Goal: Transaction & Acquisition: Book appointment/travel/reservation

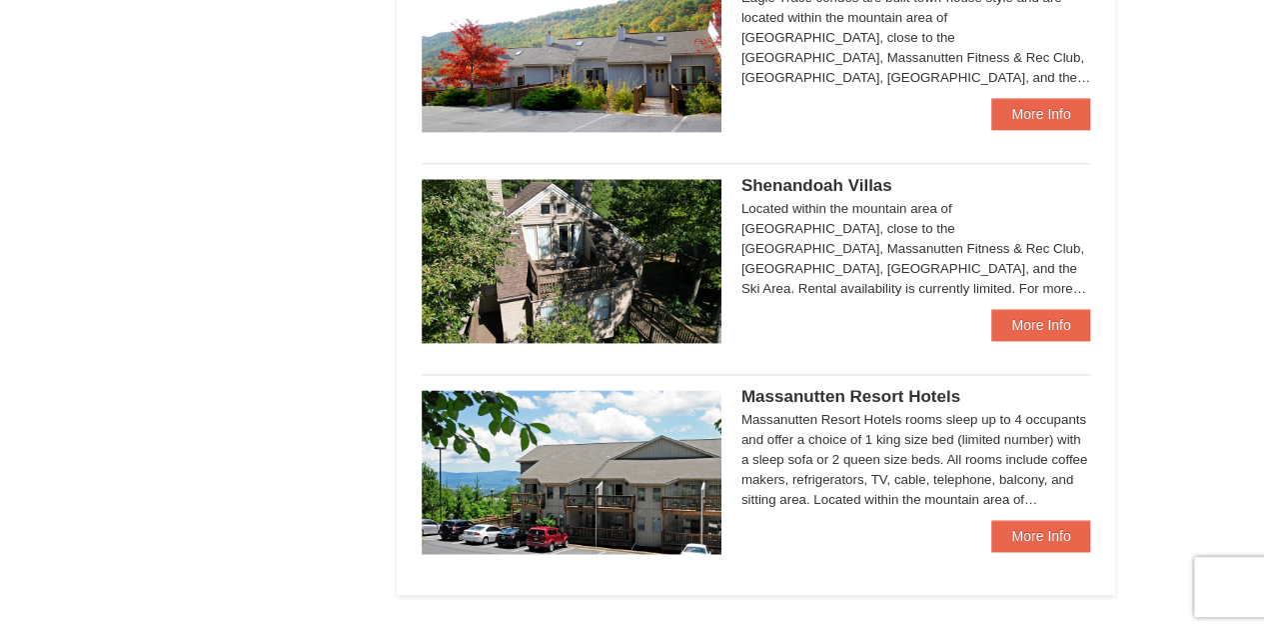
scroll to position [1241, 0]
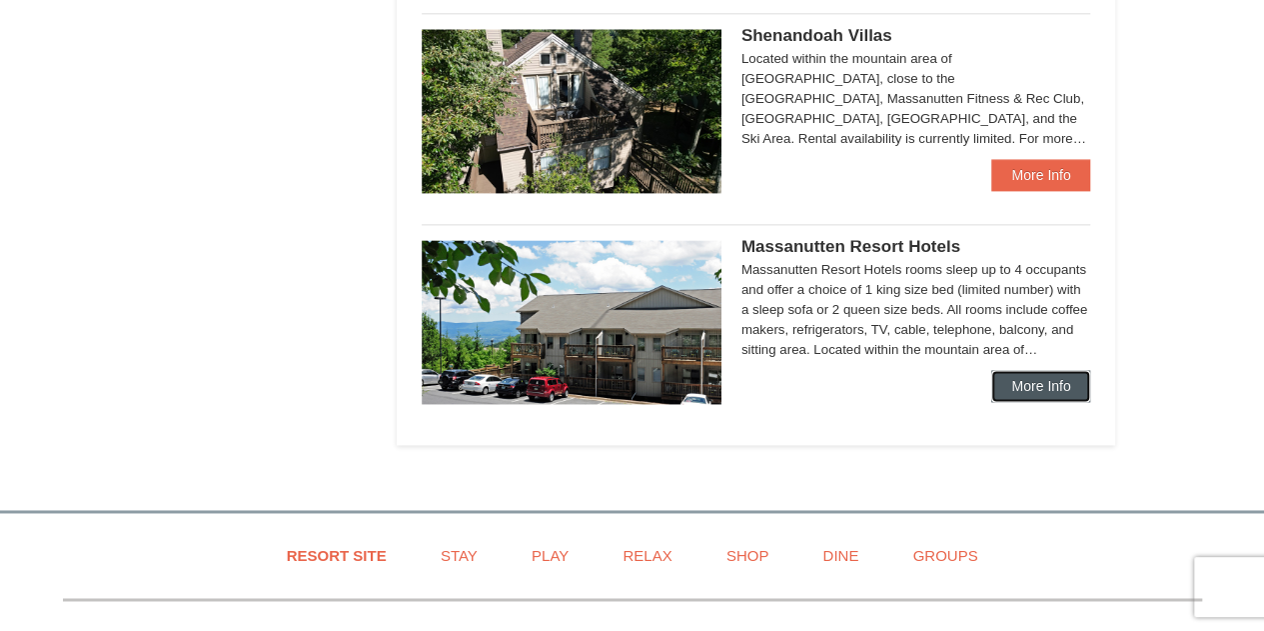
click at [1021, 371] on link "More Info" at bounding box center [1040, 386] width 99 height 32
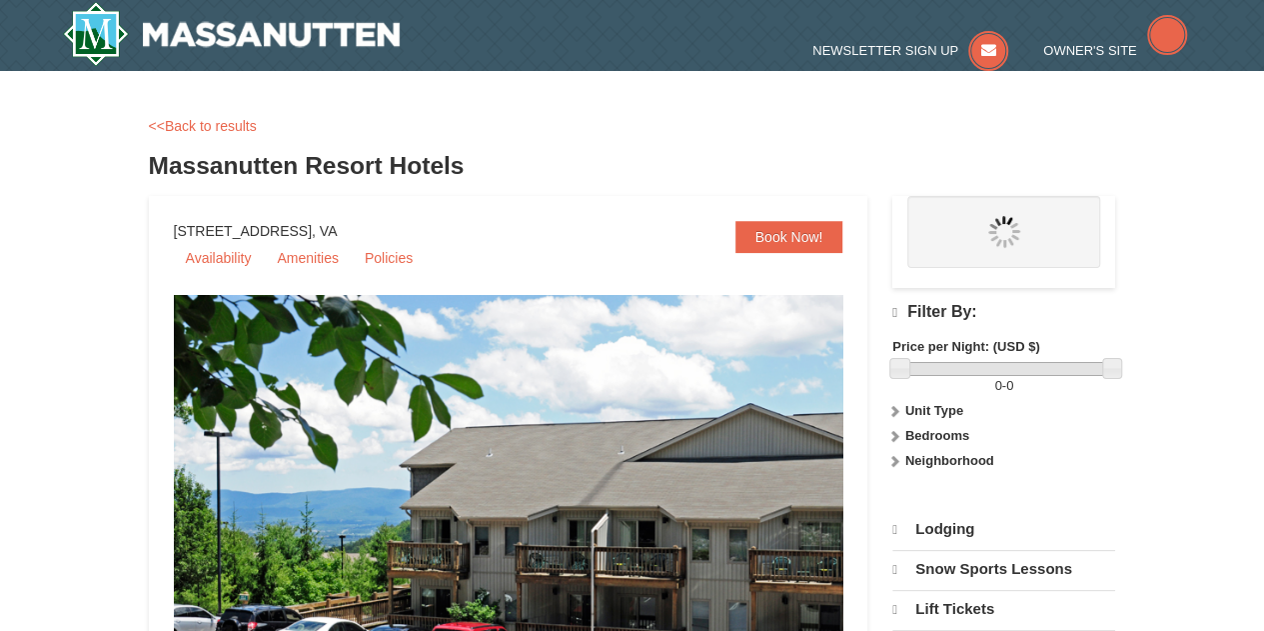
select select "10"
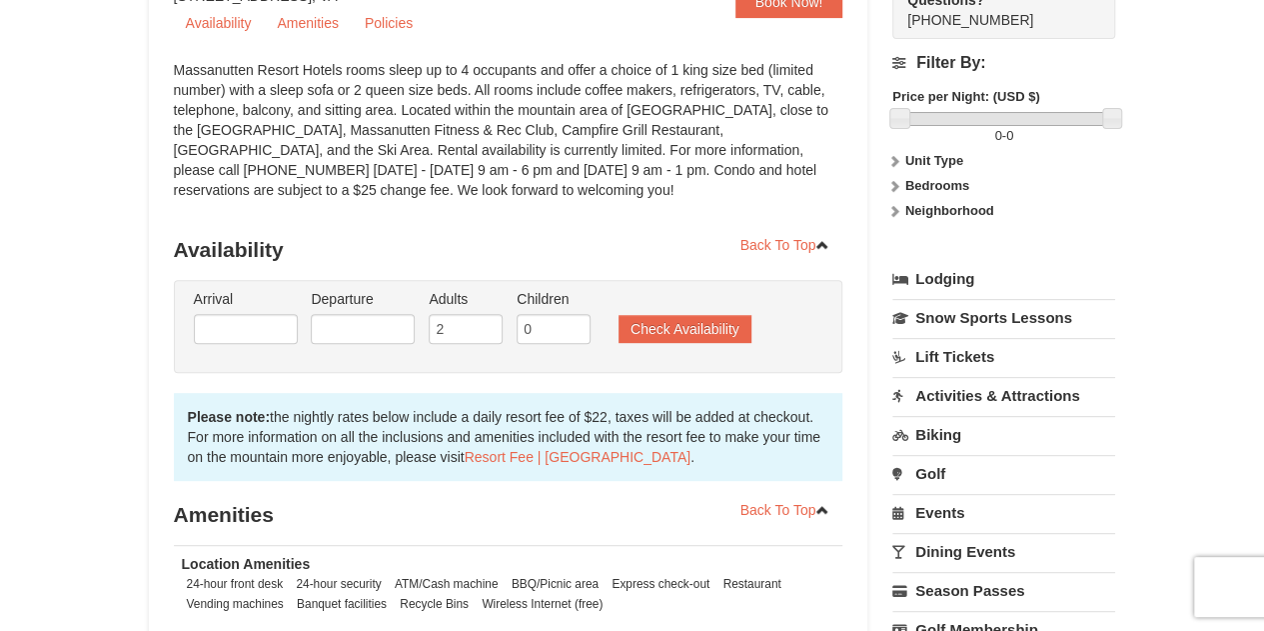
scroll to position [370, 0]
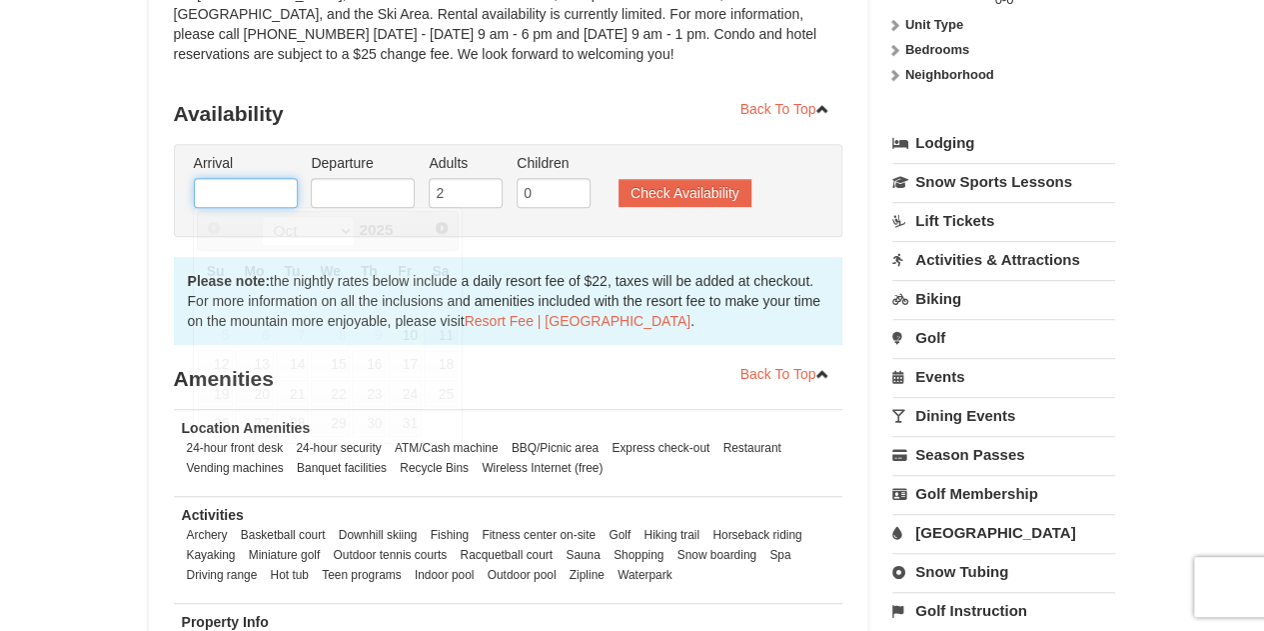
click at [232, 186] on input "text" at bounding box center [246, 193] width 104 height 30
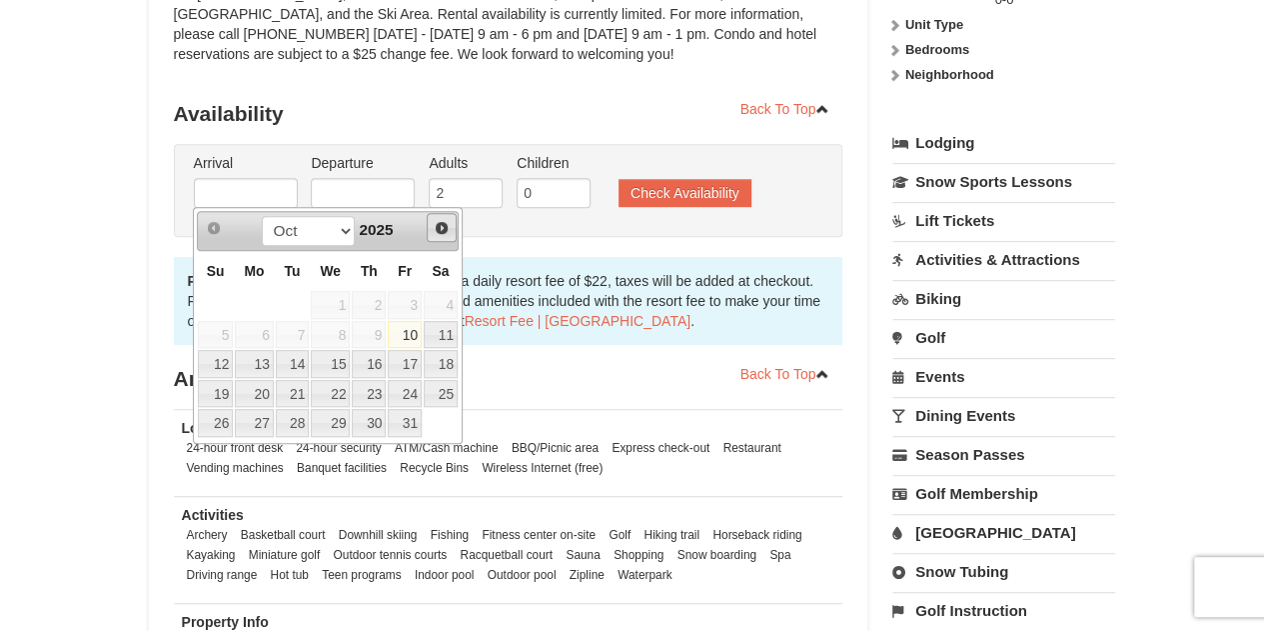
click at [446, 233] on span "Next" at bounding box center [442, 228] width 16 height 16
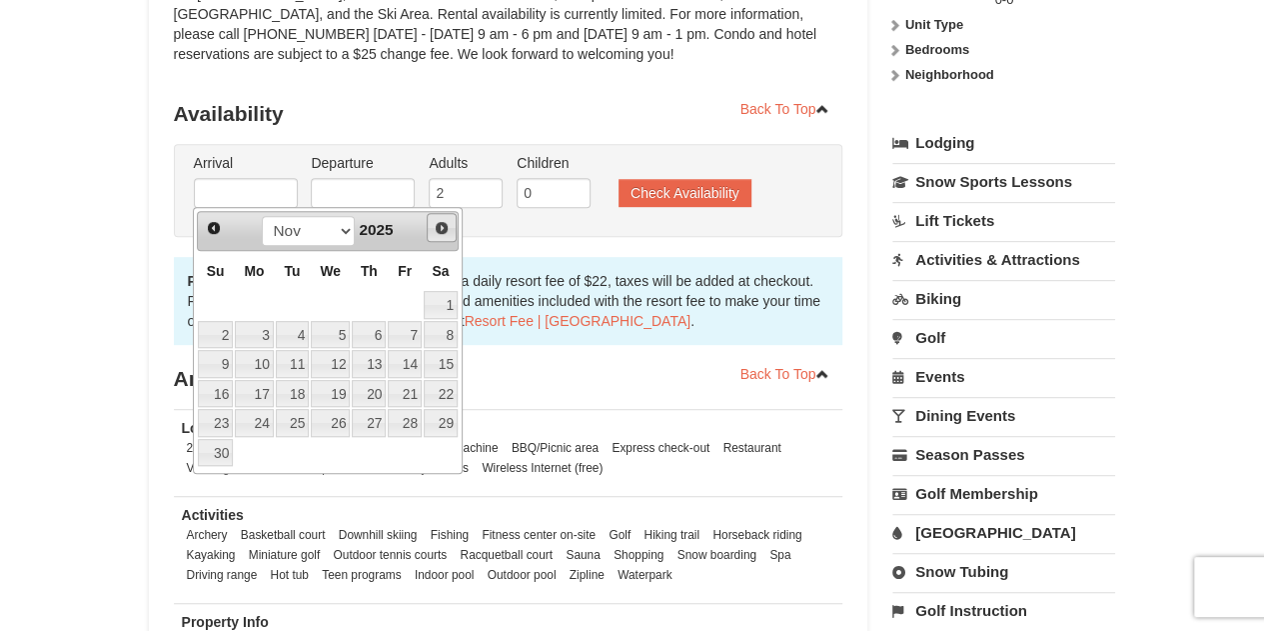
click at [446, 233] on span "Next" at bounding box center [442, 228] width 16 height 16
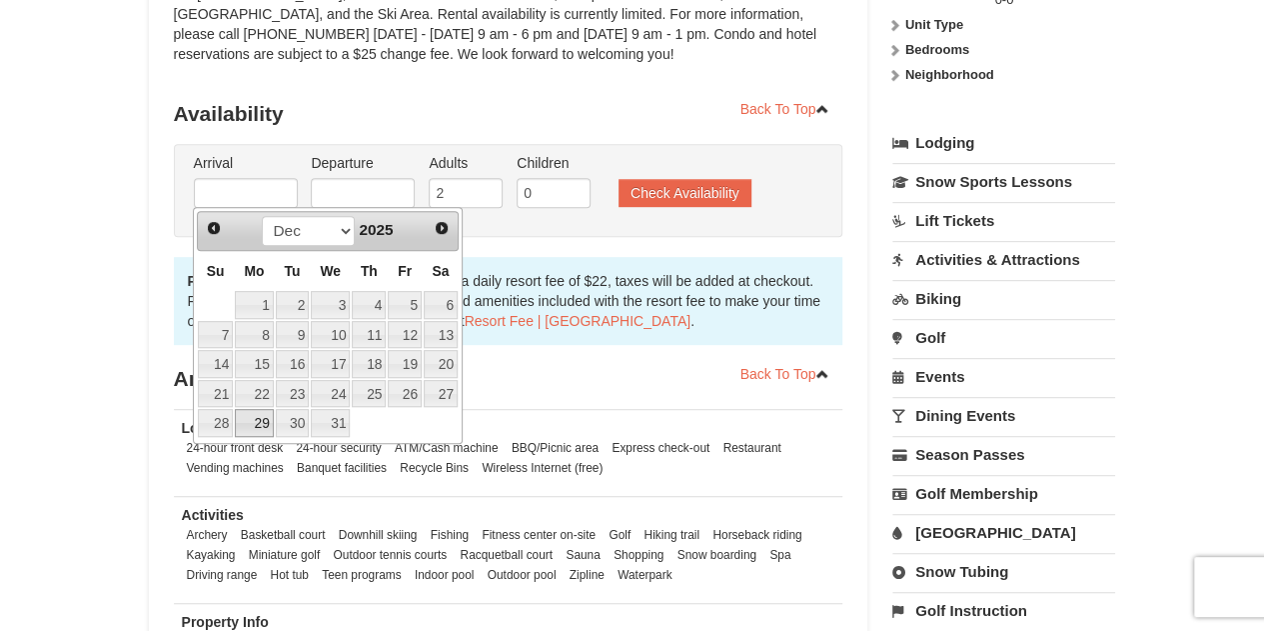
click at [258, 421] on link "29" at bounding box center [254, 423] width 38 height 28
type input "[DATE]"
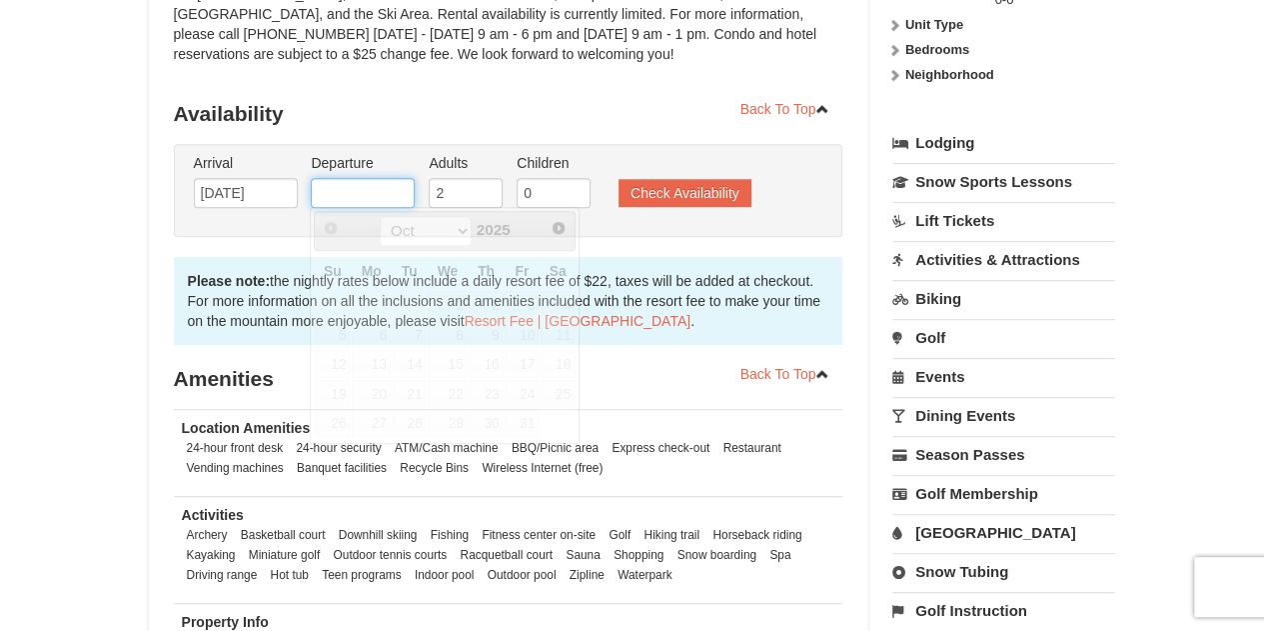
click at [349, 199] on input "text" at bounding box center [363, 193] width 104 height 30
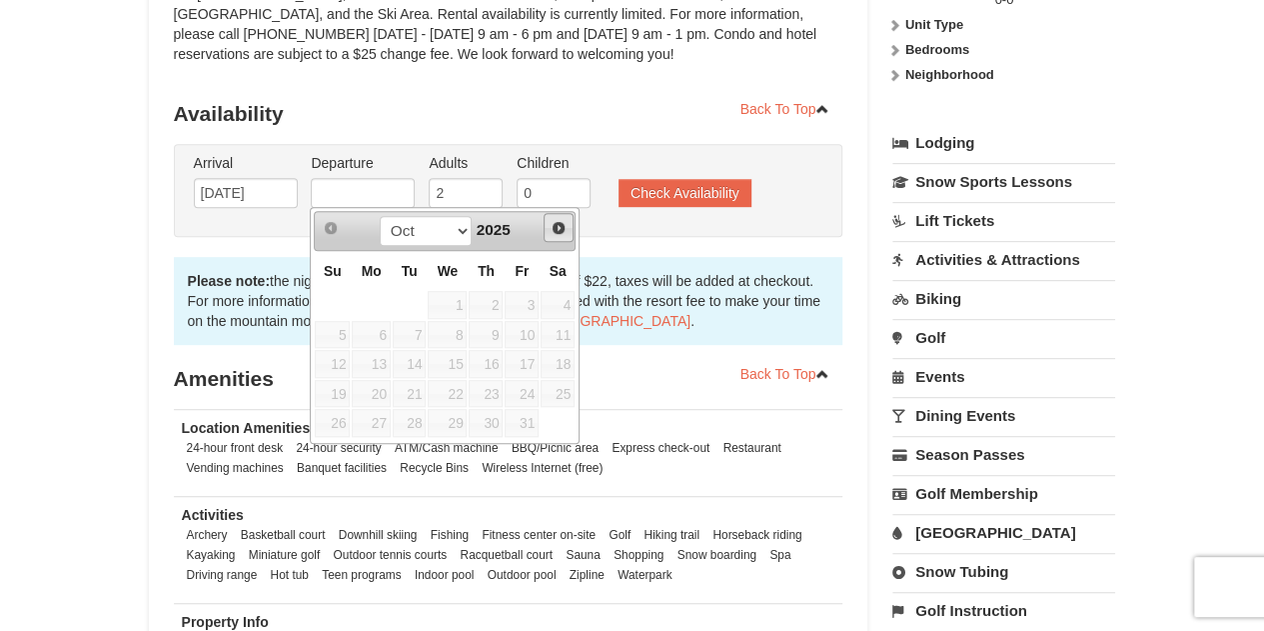
click at [554, 228] on span "Next" at bounding box center [559, 228] width 16 height 16
click at [451, 423] on link "31" at bounding box center [447, 423] width 39 height 28
type input "[DATE]"
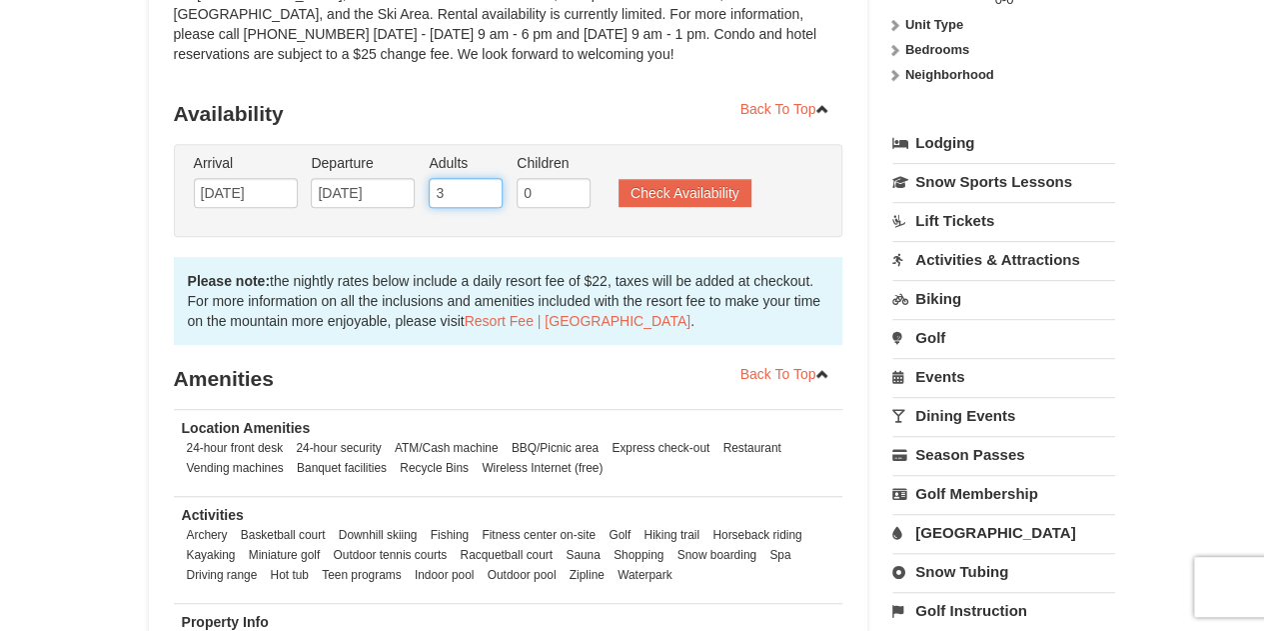
click at [483, 187] on input "3" at bounding box center [466, 193] width 74 height 30
type input "4"
click at [483, 187] on input "4" at bounding box center [466, 193] width 74 height 30
click at [573, 189] on input "1" at bounding box center [554, 193] width 74 height 30
click at [573, 189] on input "2" at bounding box center [554, 193] width 74 height 30
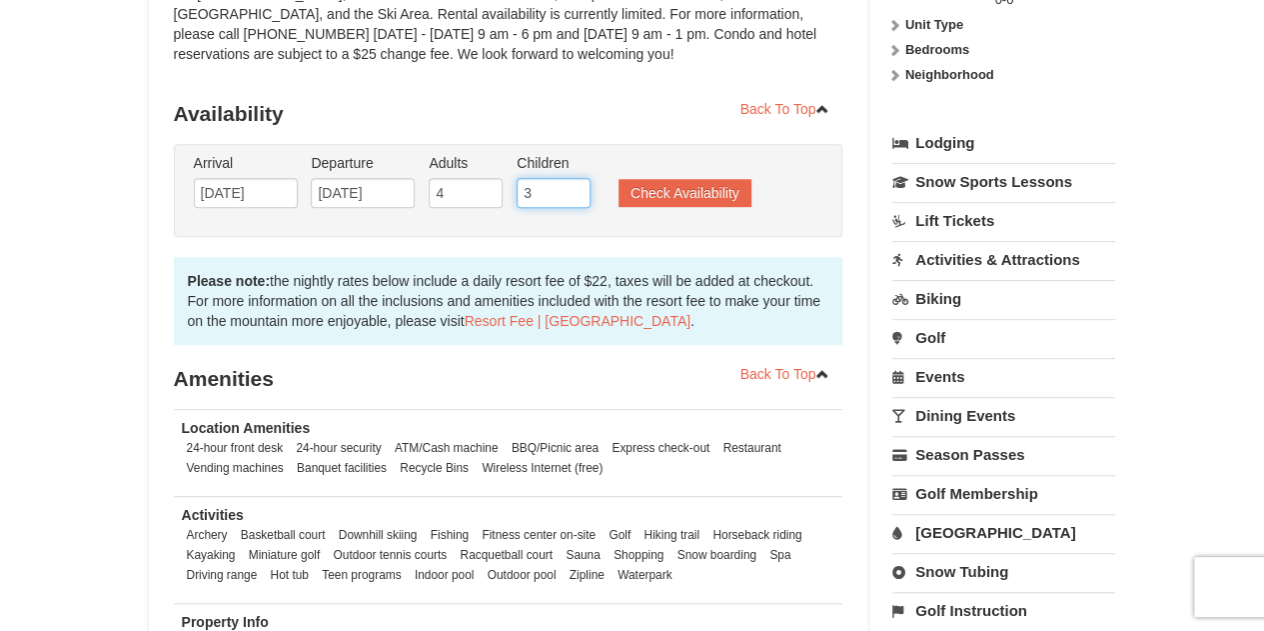
click at [573, 189] on input "3" at bounding box center [554, 193] width 74 height 30
type input "4"
click at [573, 189] on input "4" at bounding box center [554, 193] width 74 height 30
click at [686, 189] on button "Check Availability" at bounding box center [685, 193] width 133 height 28
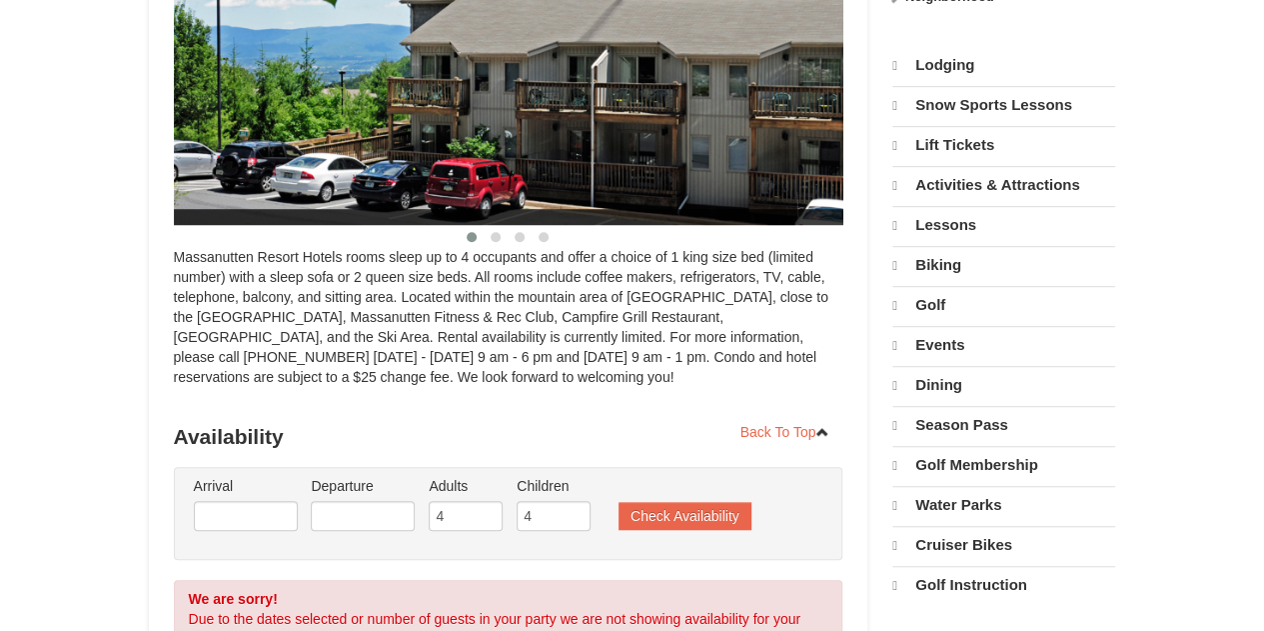
select select "10"
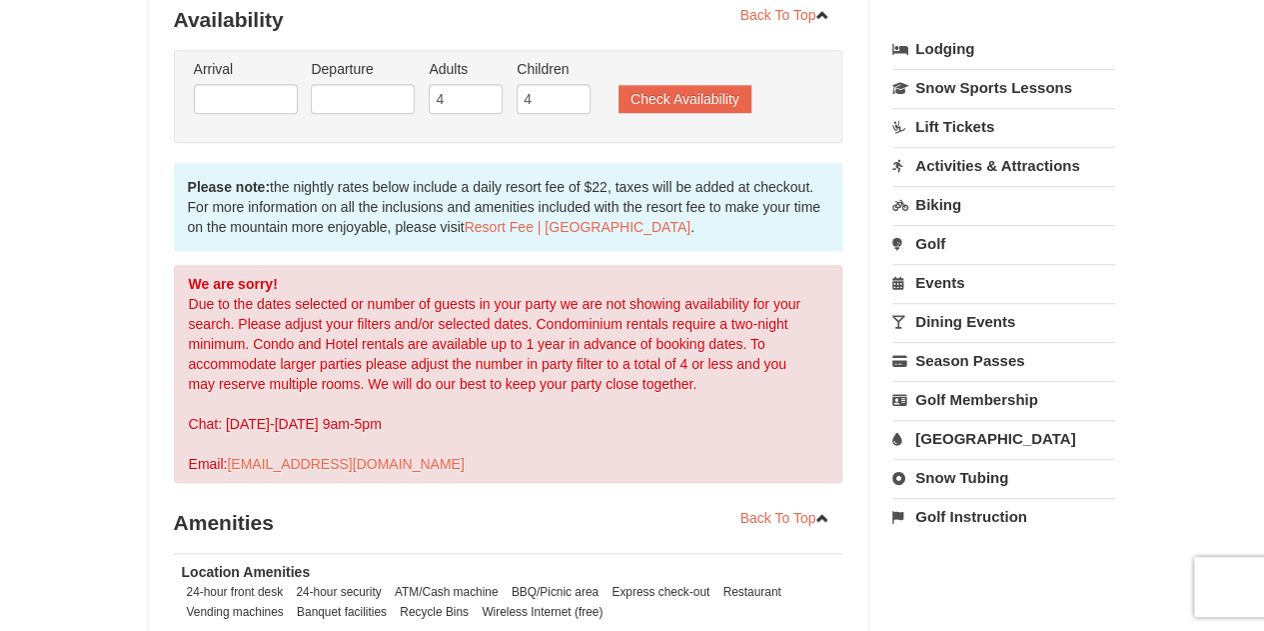
scroll to position [444, 0]
click at [102, 263] on div "× Massanutten Resort Hotels Book Now! 1822 Resort Drive, Massanutten, VA Availa…" at bounding box center [632, 272] width 1264 height 1292
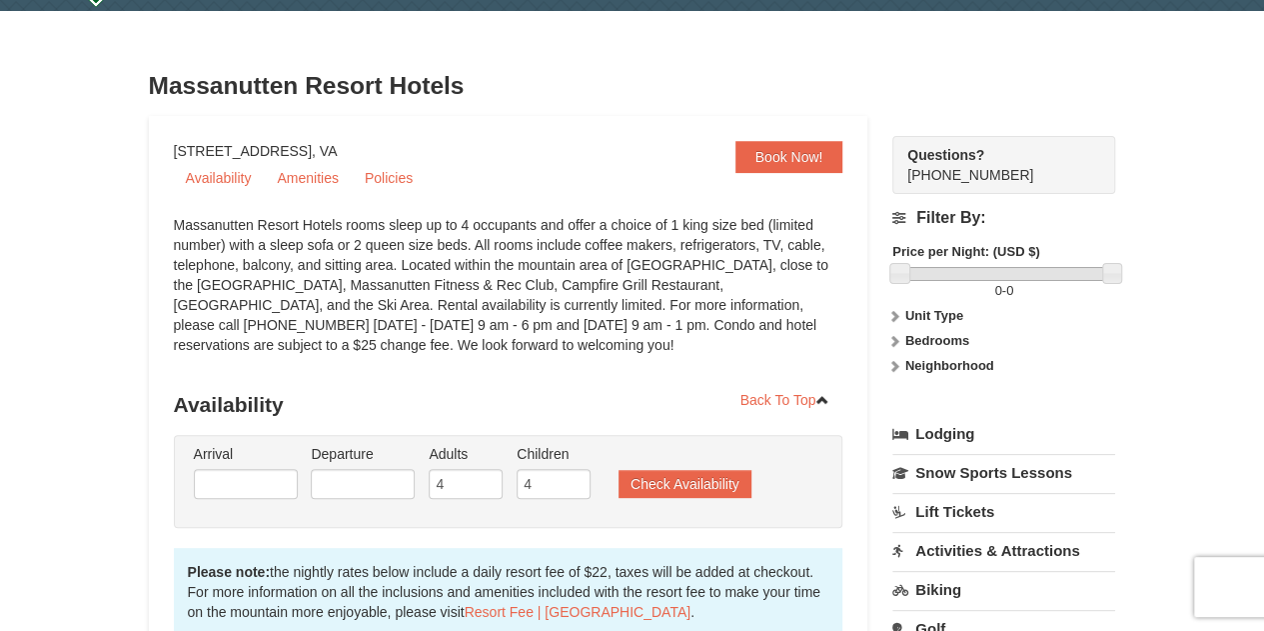
scroll to position [4, 0]
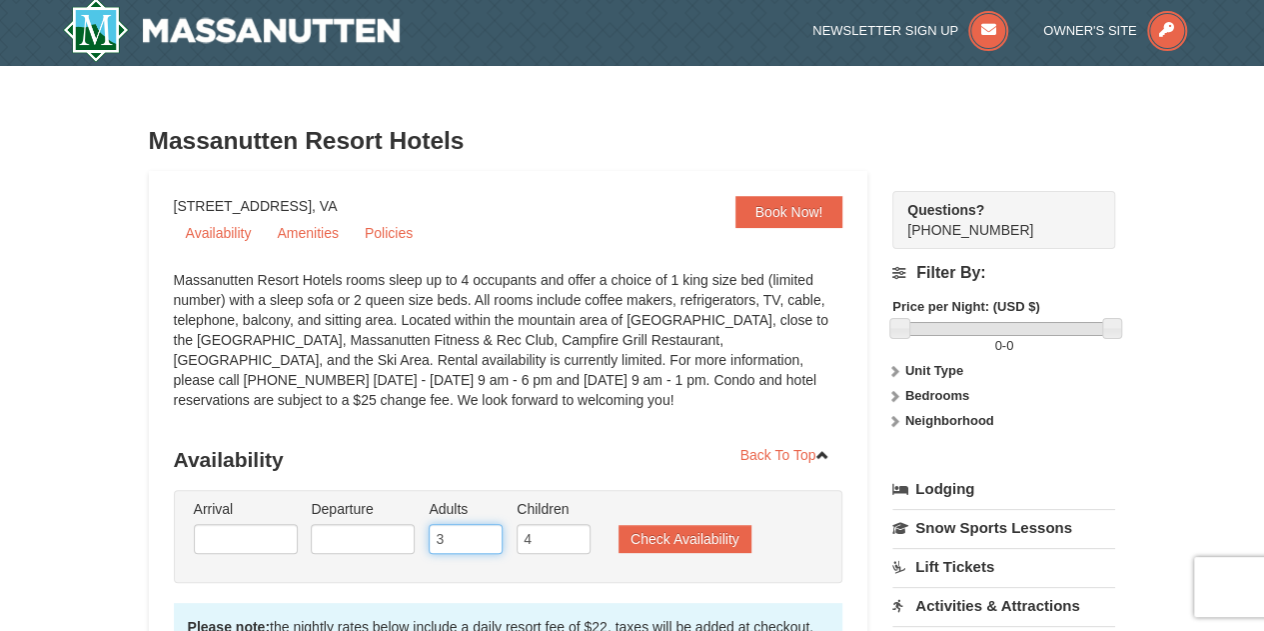
click at [488, 547] on input "3" at bounding box center [466, 539] width 74 height 30
type input "2"
click at [488, 547] on input "2" at bounding box center [466, 539] width 74 height 30
click at [573, 541] on input "3" at bounding box center [554, 539] width 74 height 30
type input "2"
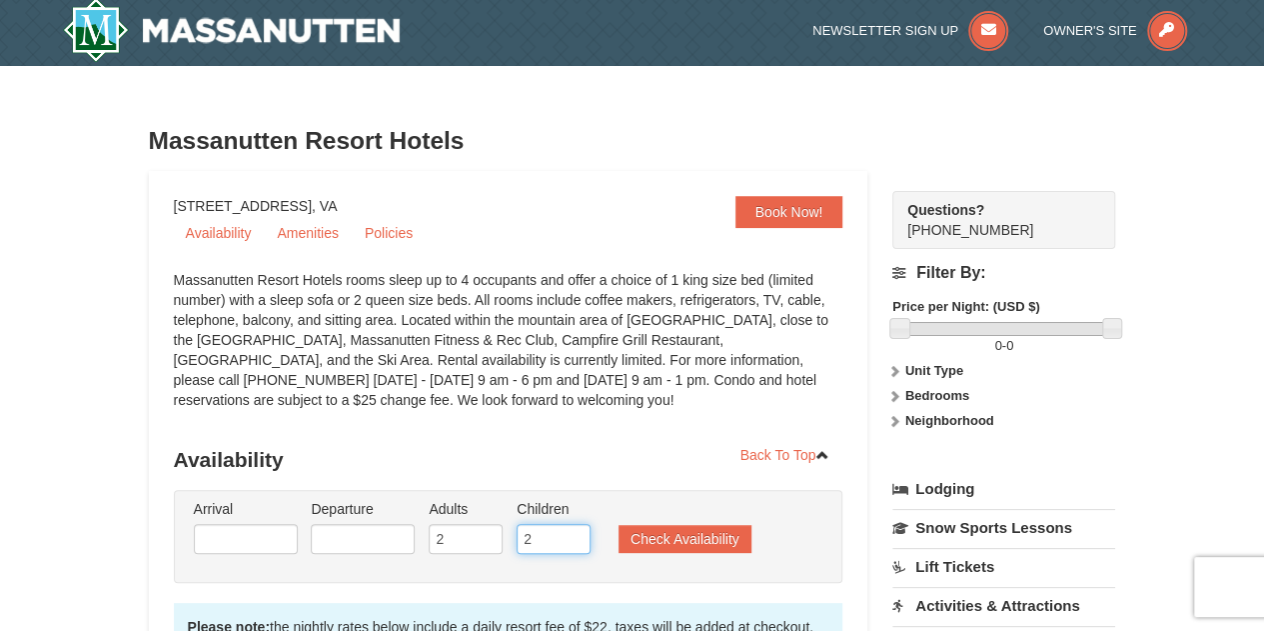
click at [573, 541] on input "2" at bounding box center [554, 539] width 74 height 30
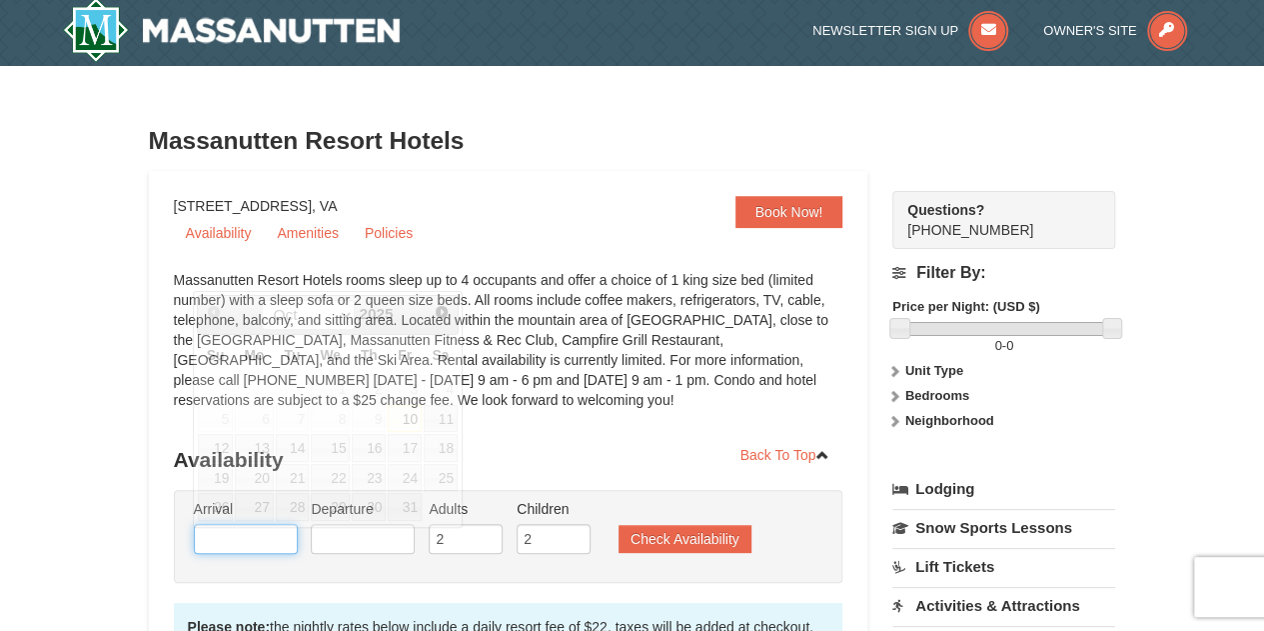
click at [238, 537] on input "text" at bounding box center [246, 539] width 104 height 30
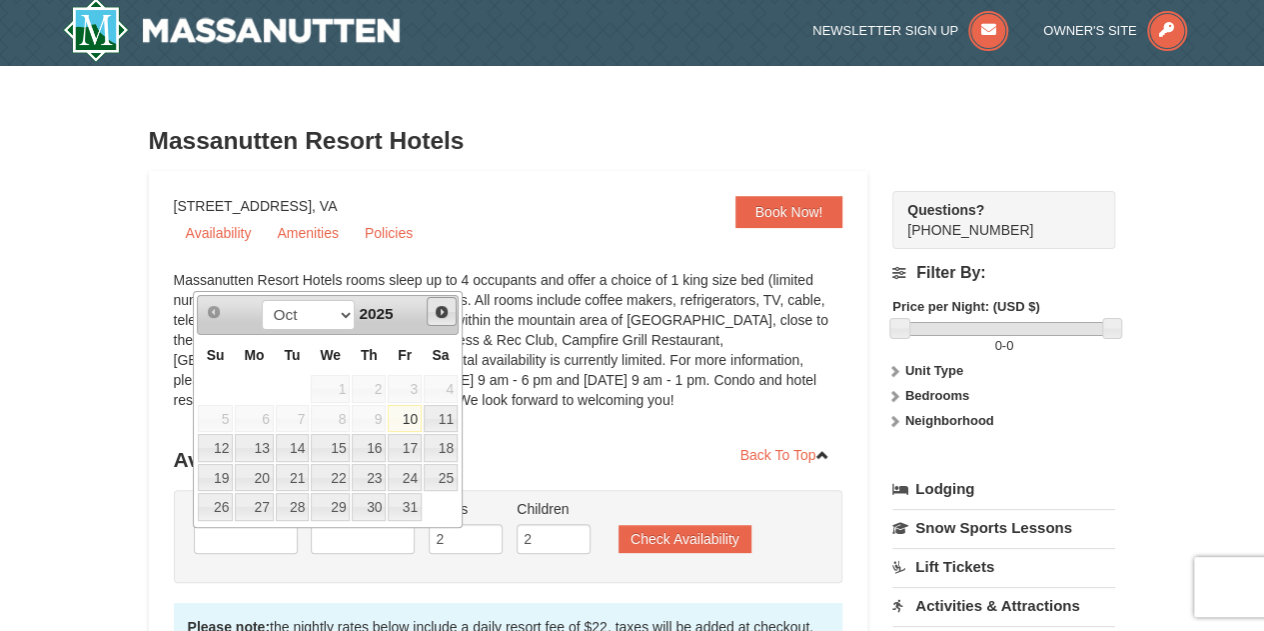
click at [449, 307] on span "Next" at bounding box center [442, 312] width 16 height 16
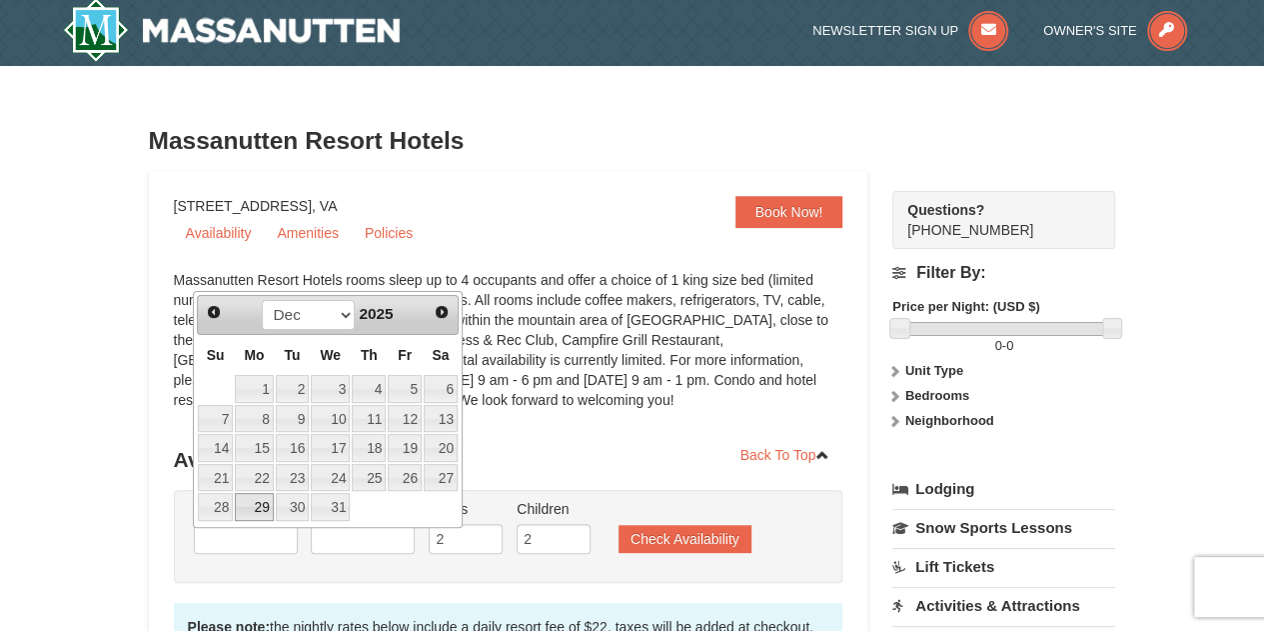
click at [254, 496] on link "29" at bounding box center [254, 507] width 38 height 28
type input "[DATE]"
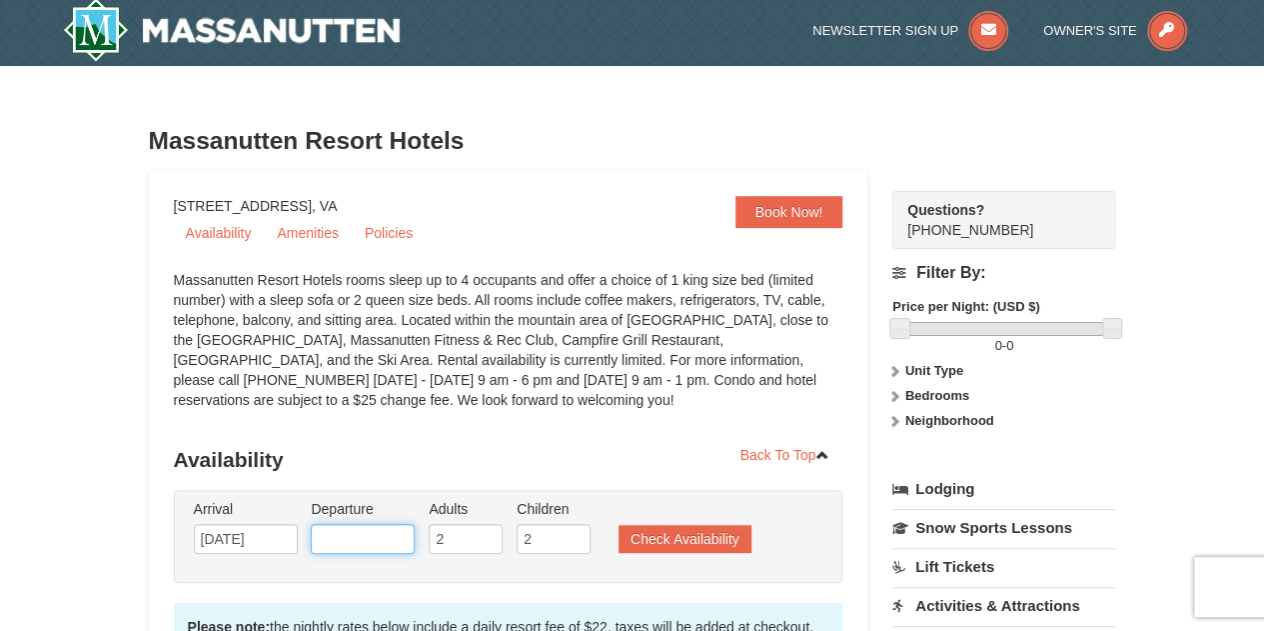
click at [384, 539] on input "text" at bounding box center [363, 539] width 104 height 30
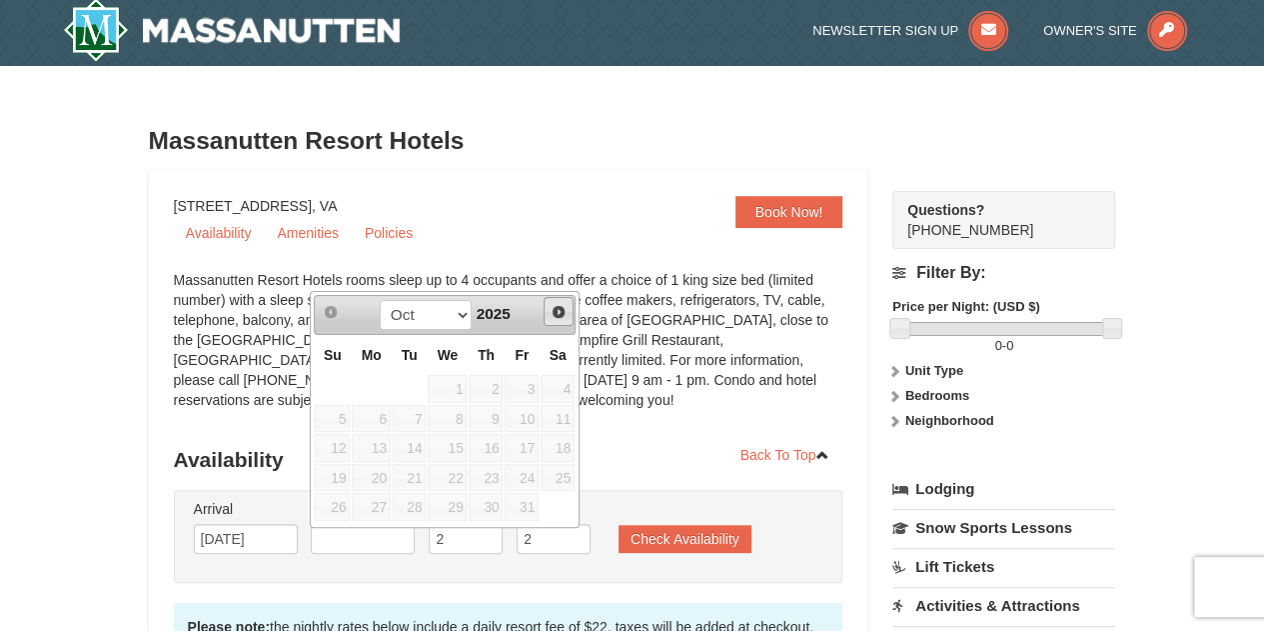
click at [562, 307] on span "Next" at bounding box center [559, 312] width 16 height 16
click at [439, 506] on link "31" at bounding box center [447, 507] width 39 height 28
type input "[DATE]"
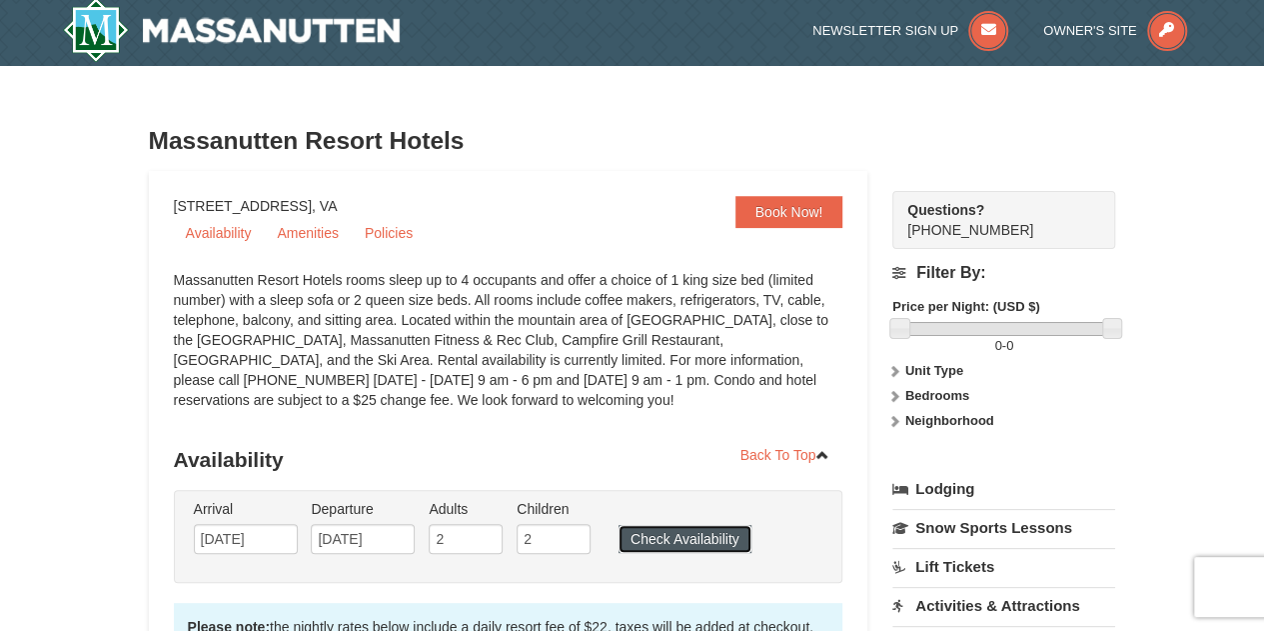
click at [686, 539] on button "Check Availability" at bounding box center [685, 539] width 133 height 28
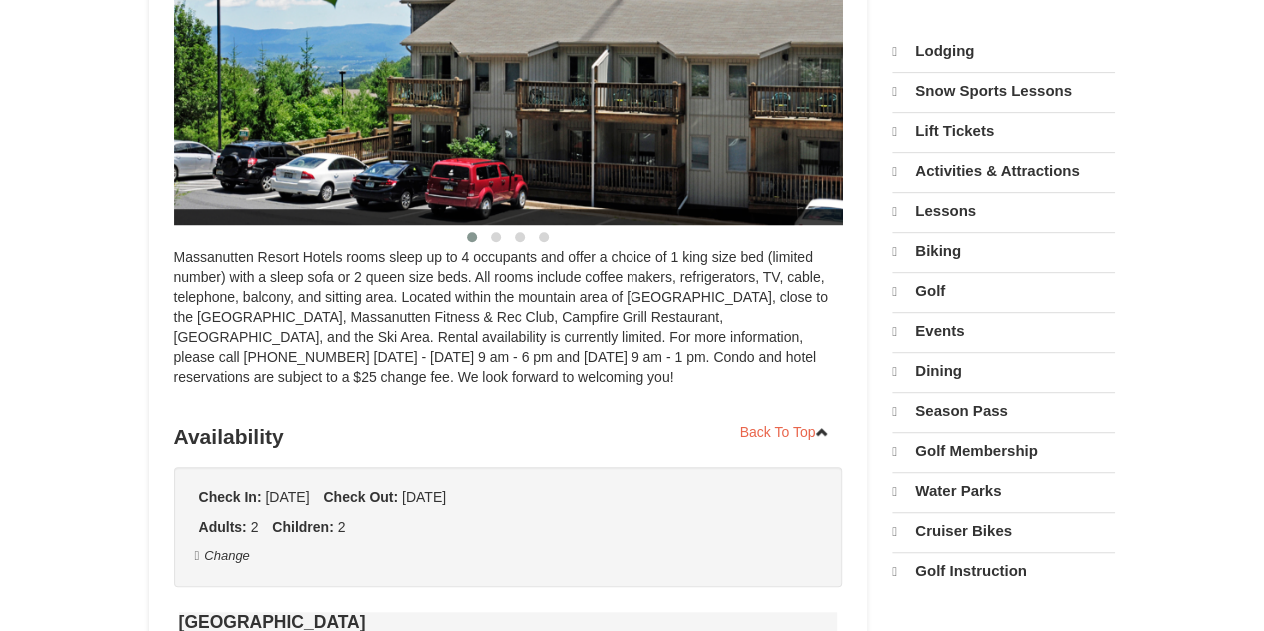
scroll to position [444, 0]
select select "10"
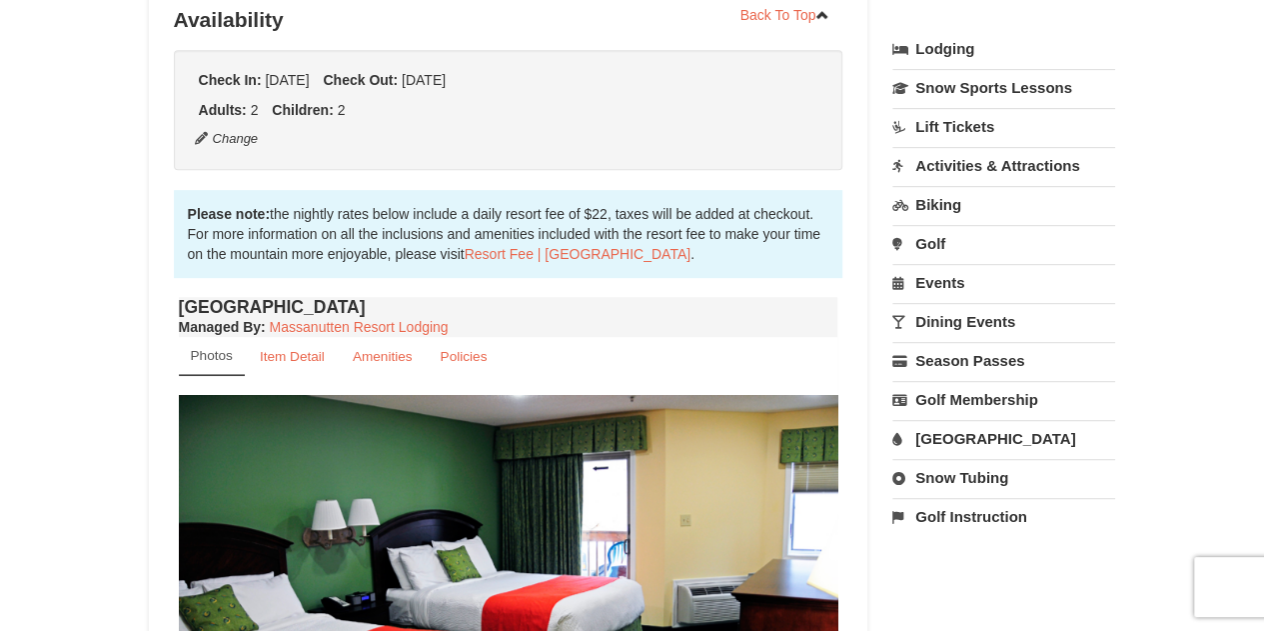
click at [123, 397] on div "× Massanutten Resort Hotels Book from $191.00! 1822 Resort Drive, Massanutten, …" at bounding box center [632, 494] width 1264 height 1737
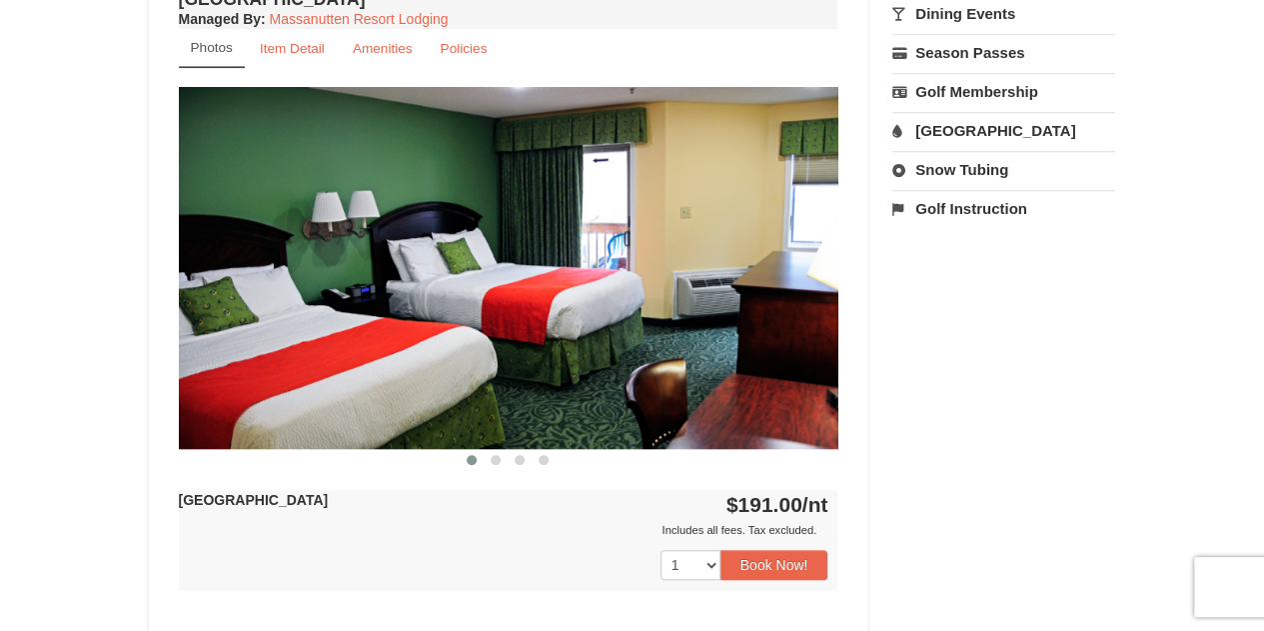
scroll to position [754, 0]
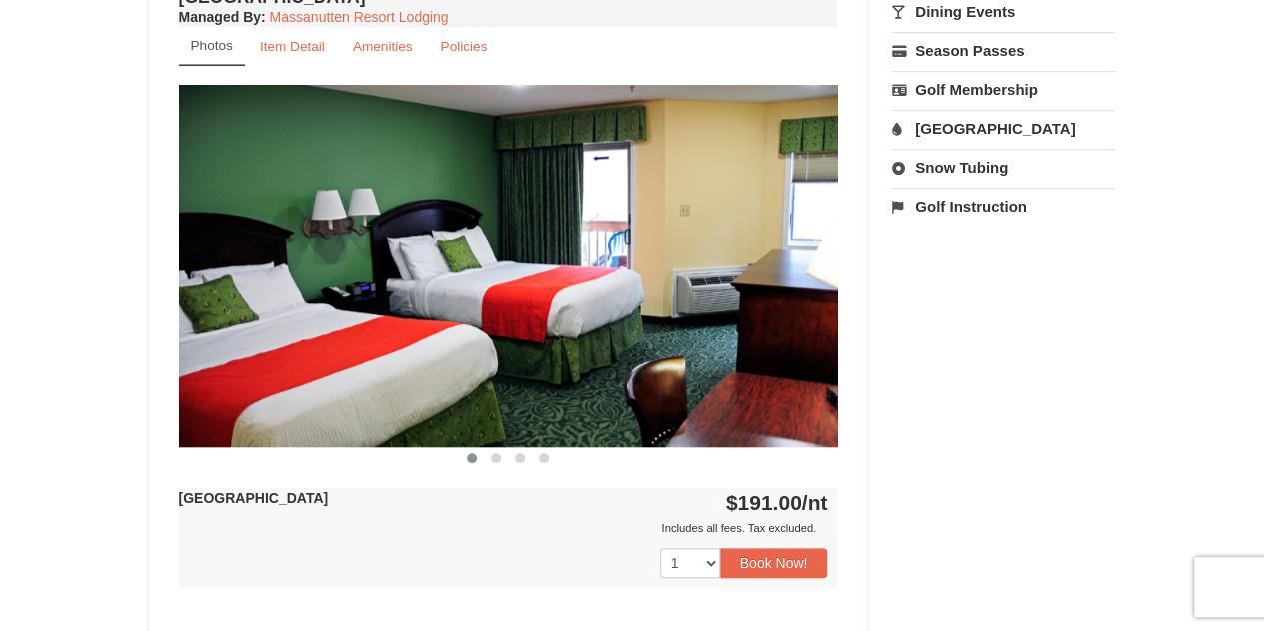
click at [779, 318] on img at bounding box center [509, 265] width 660 height 361
click at [490, 461] on button at bounding box center [496, 458] width 24 height 20
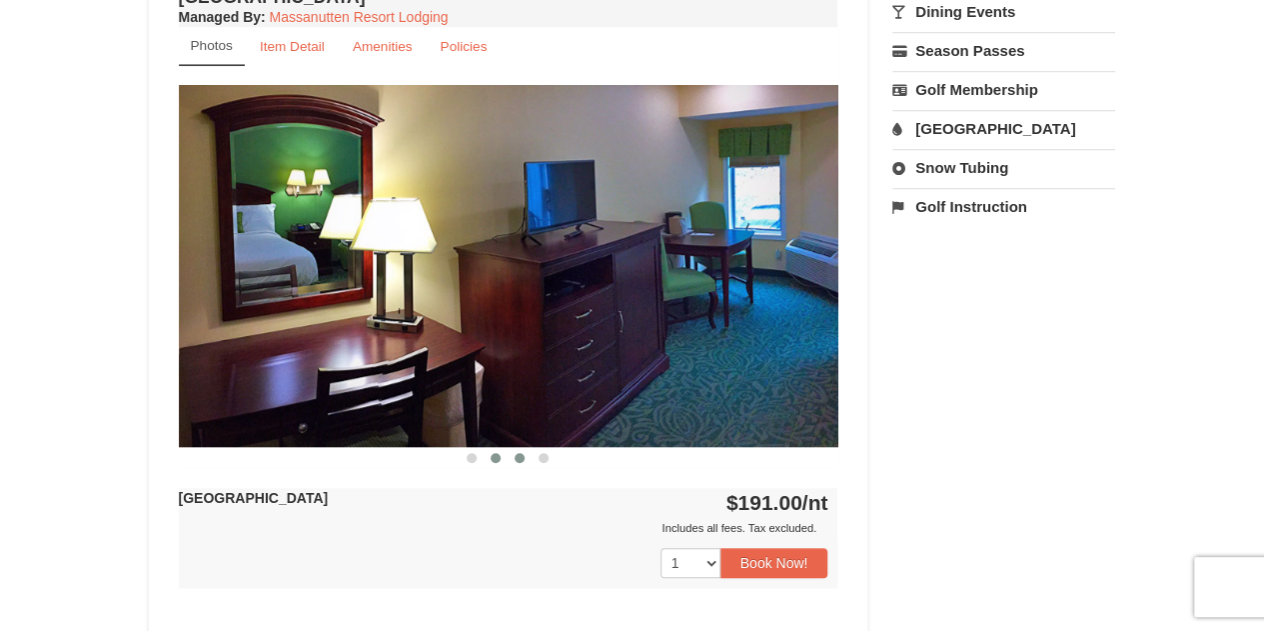
click at [517, 457] on span at bounding box center [520, 458] width 10 height 10
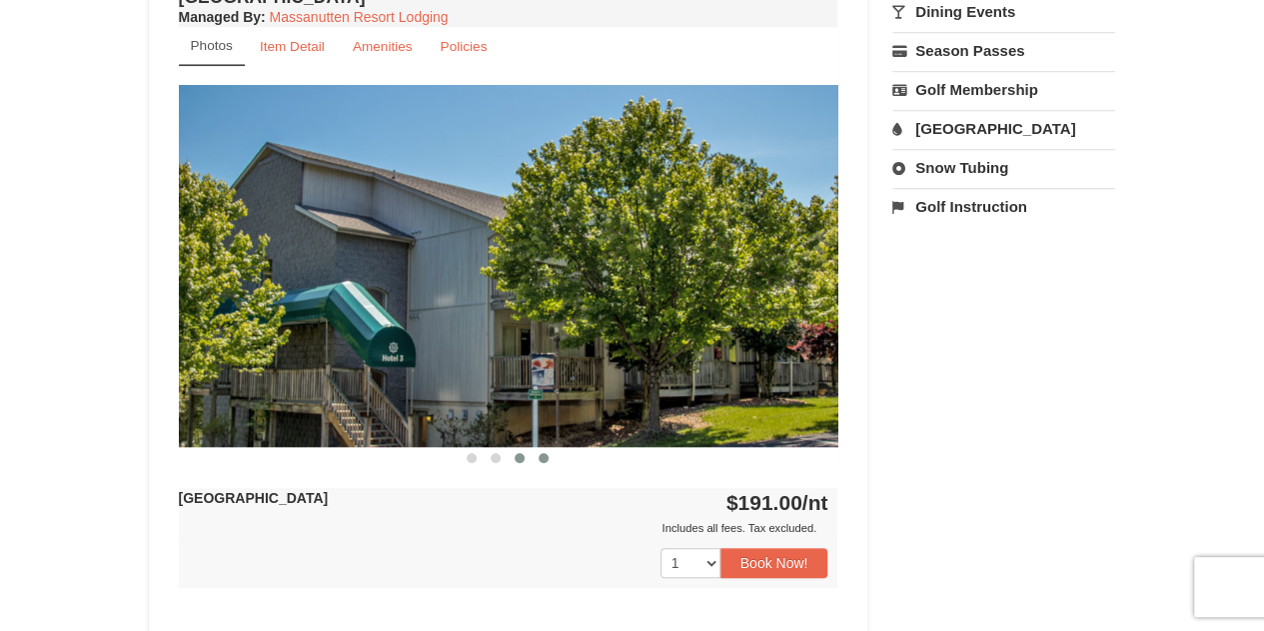
click at [546, 457] on span at bounding box center [544, 458] width 10 height 10
